Goal: Information Seeking & Learning: Learn about a topic

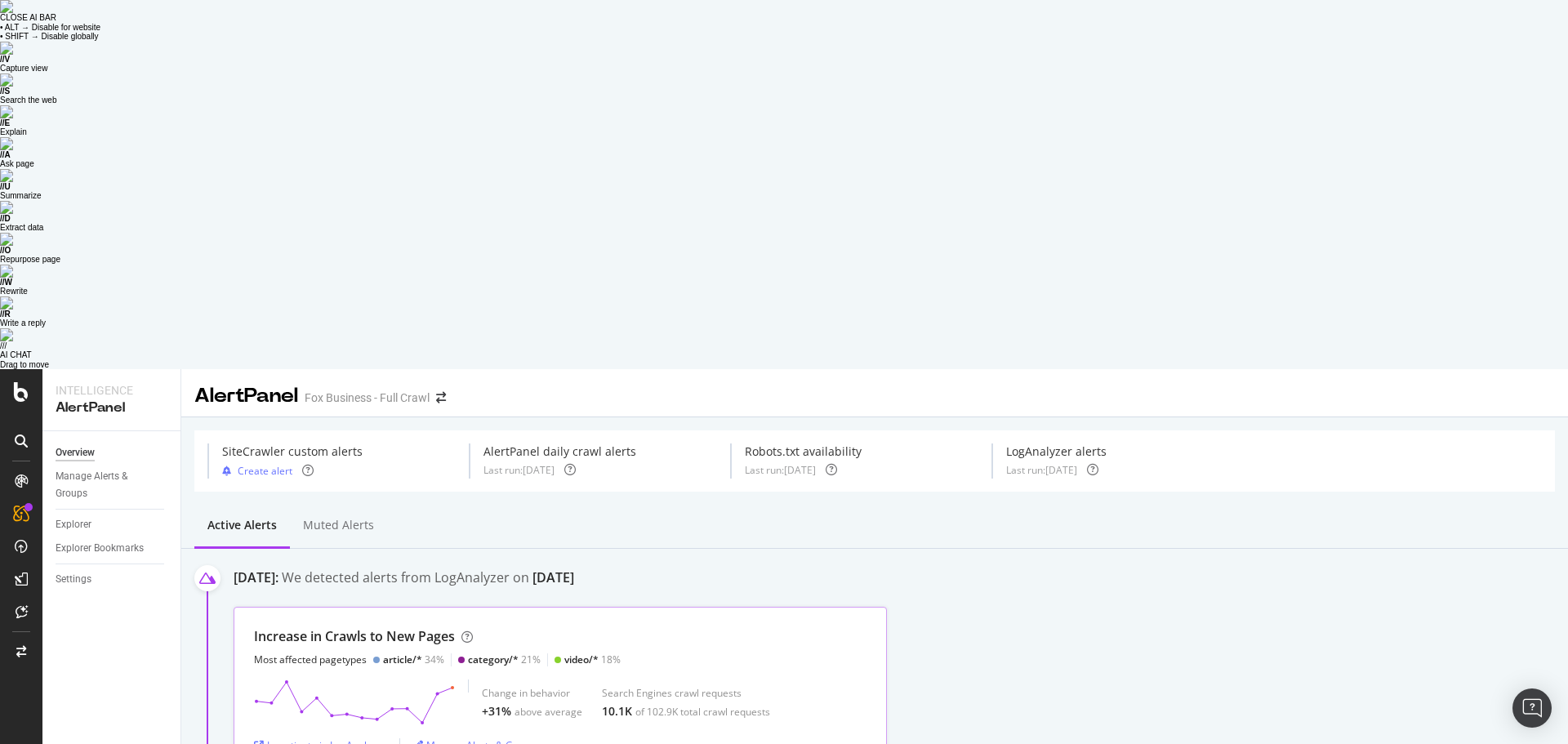
click at [356, 627] on div "Increase in Crawls to New Pages" at bounding box center [354, 636] width 201 height 19
click at [328, 738] on div "Investigate in LogAnalyzer" at bounding box center [320, 745] width 133 height 14
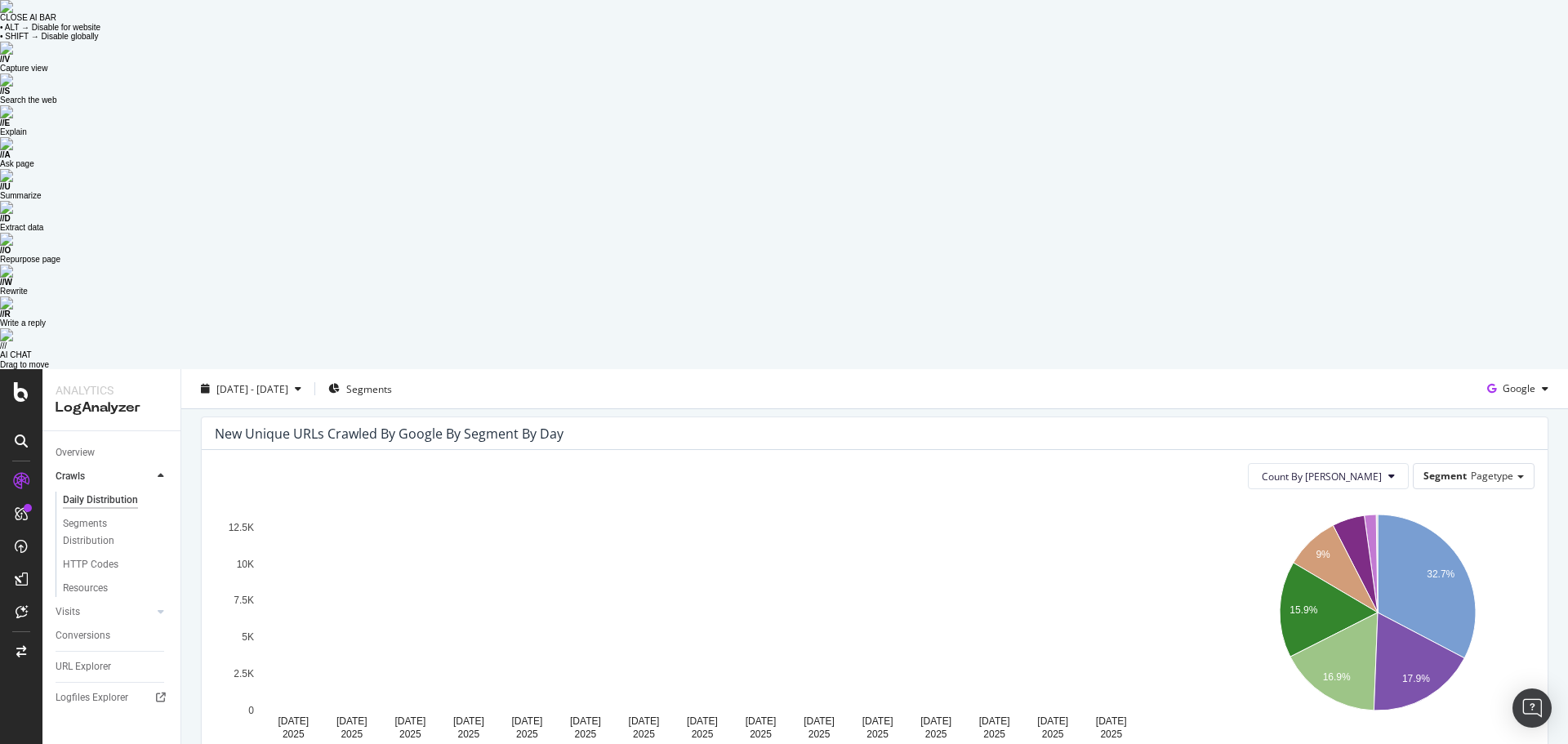
scroll to position [163, 0]
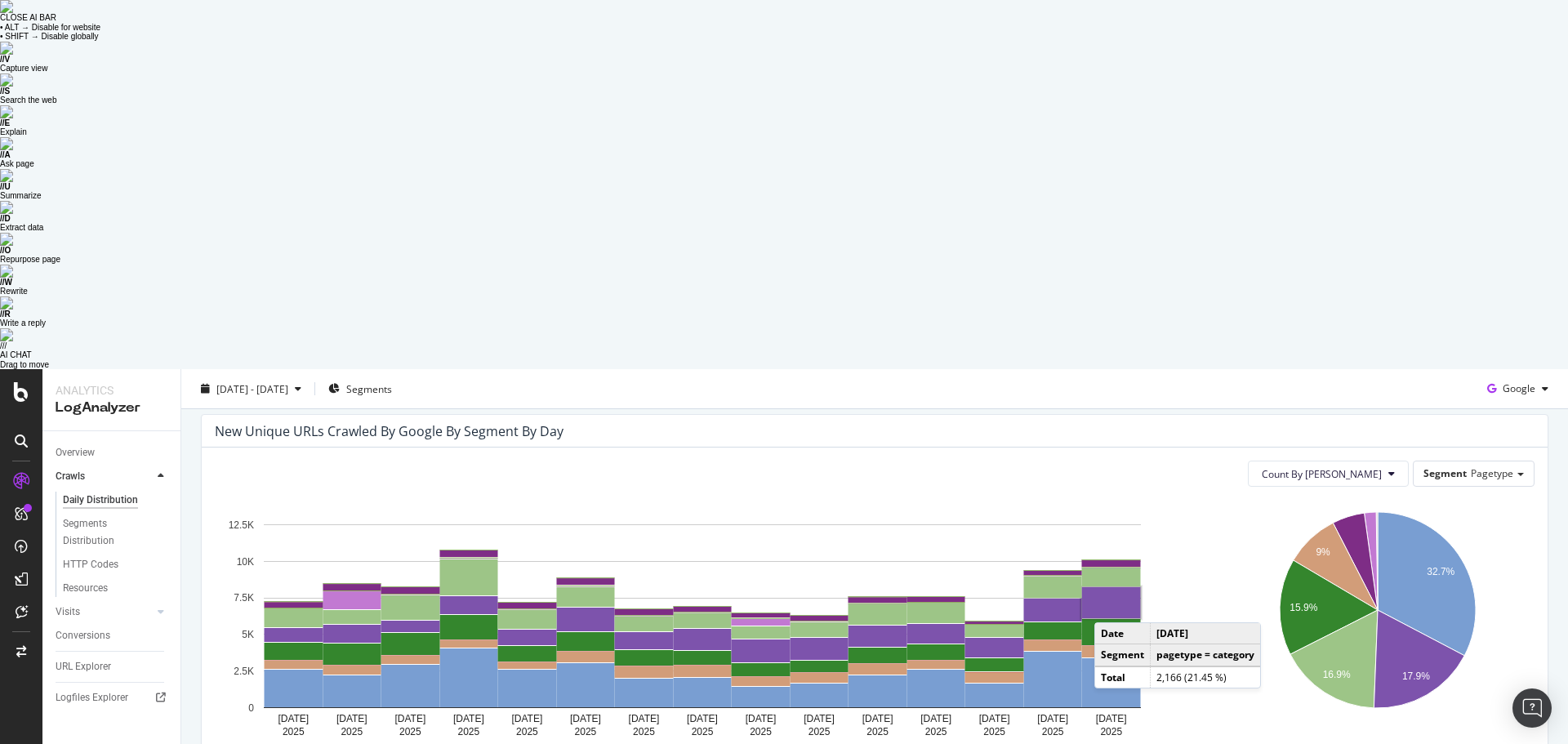
click at [1110, 587] on rect "A chart." at bounding box center [1111, 602] width 59 height 31
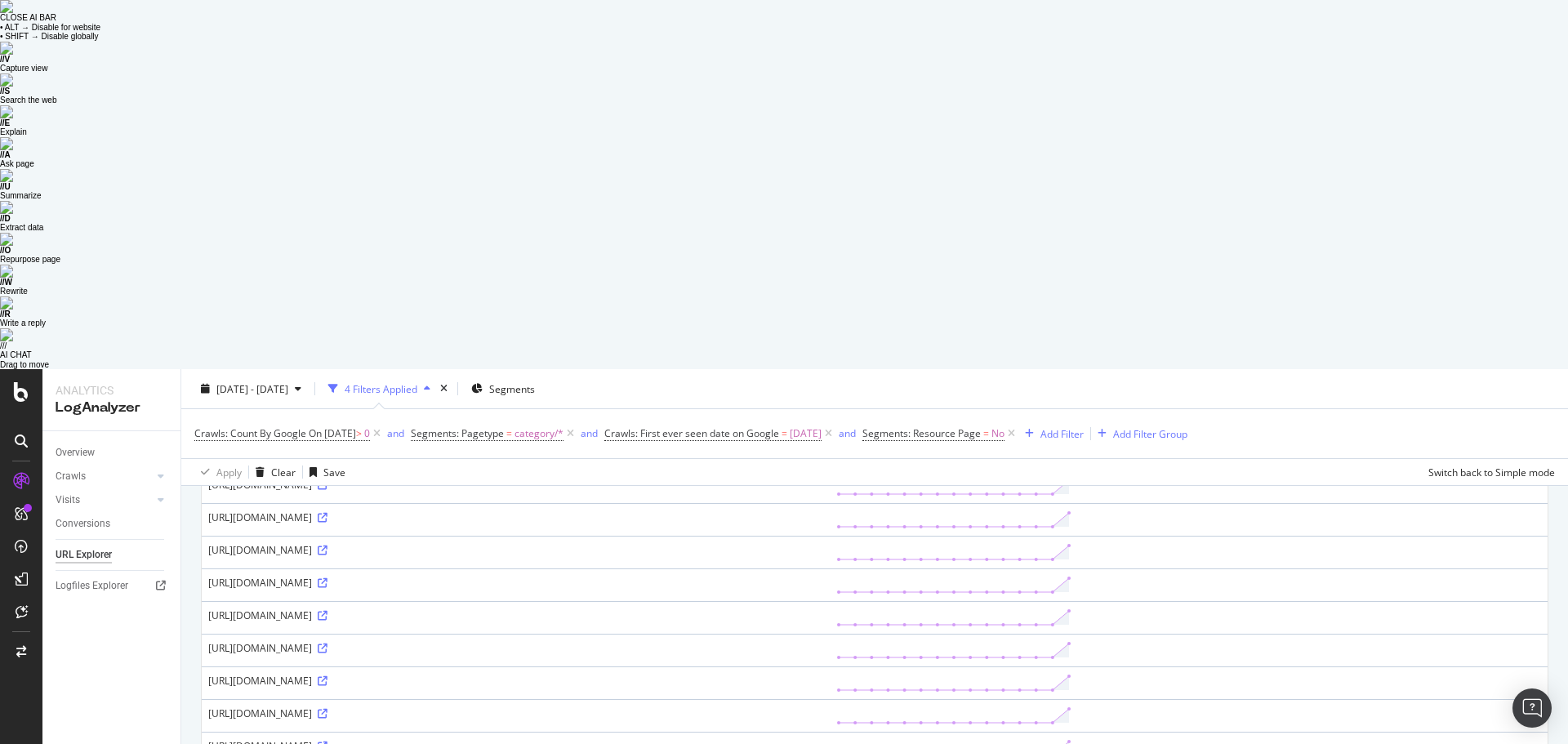
scroll to position [1267, 0]
